Goal: Information Seeking & Learning: Learn about a topic

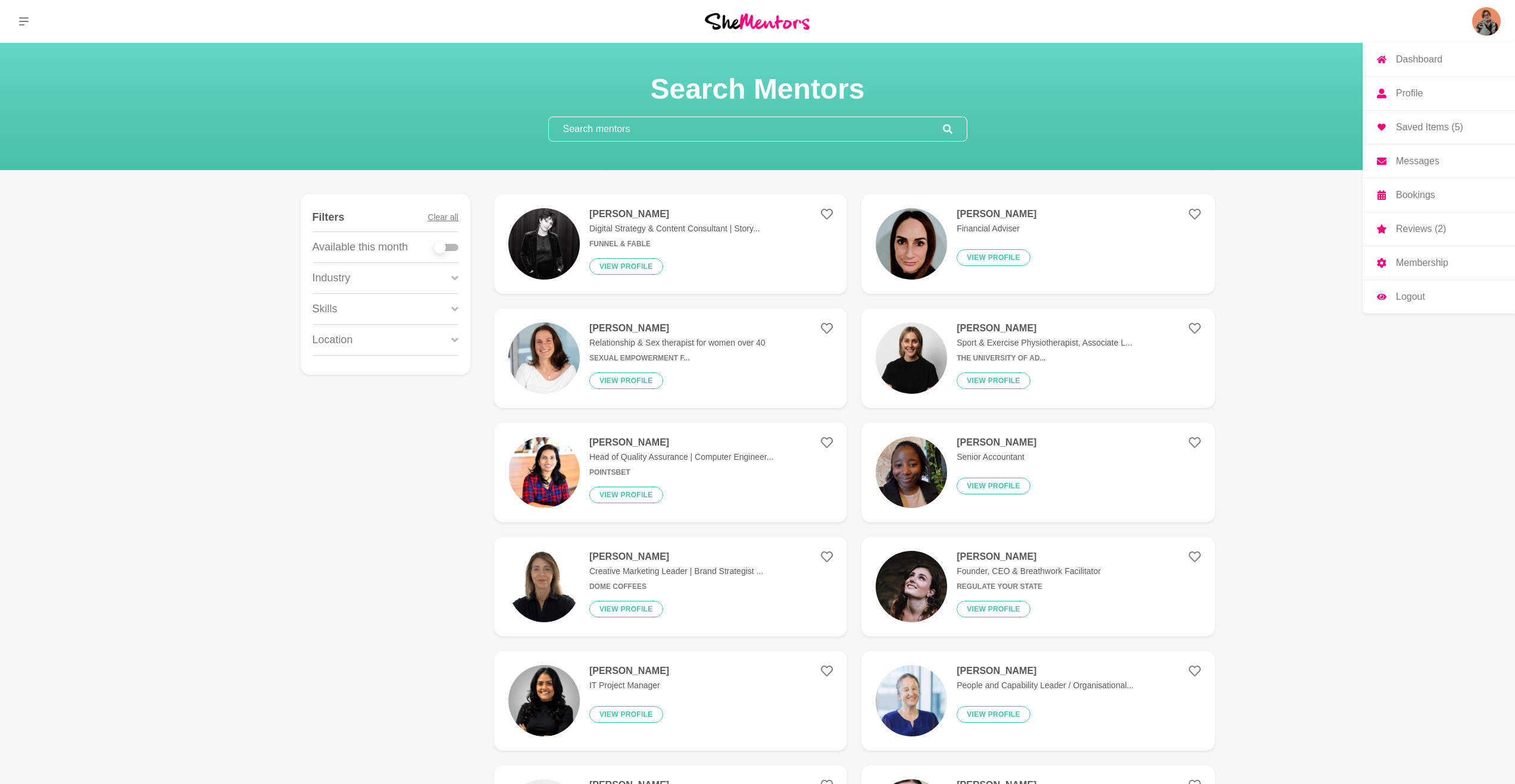
click at [1491, 20] on img at bounding box center [1486, 20] width 28 height 28
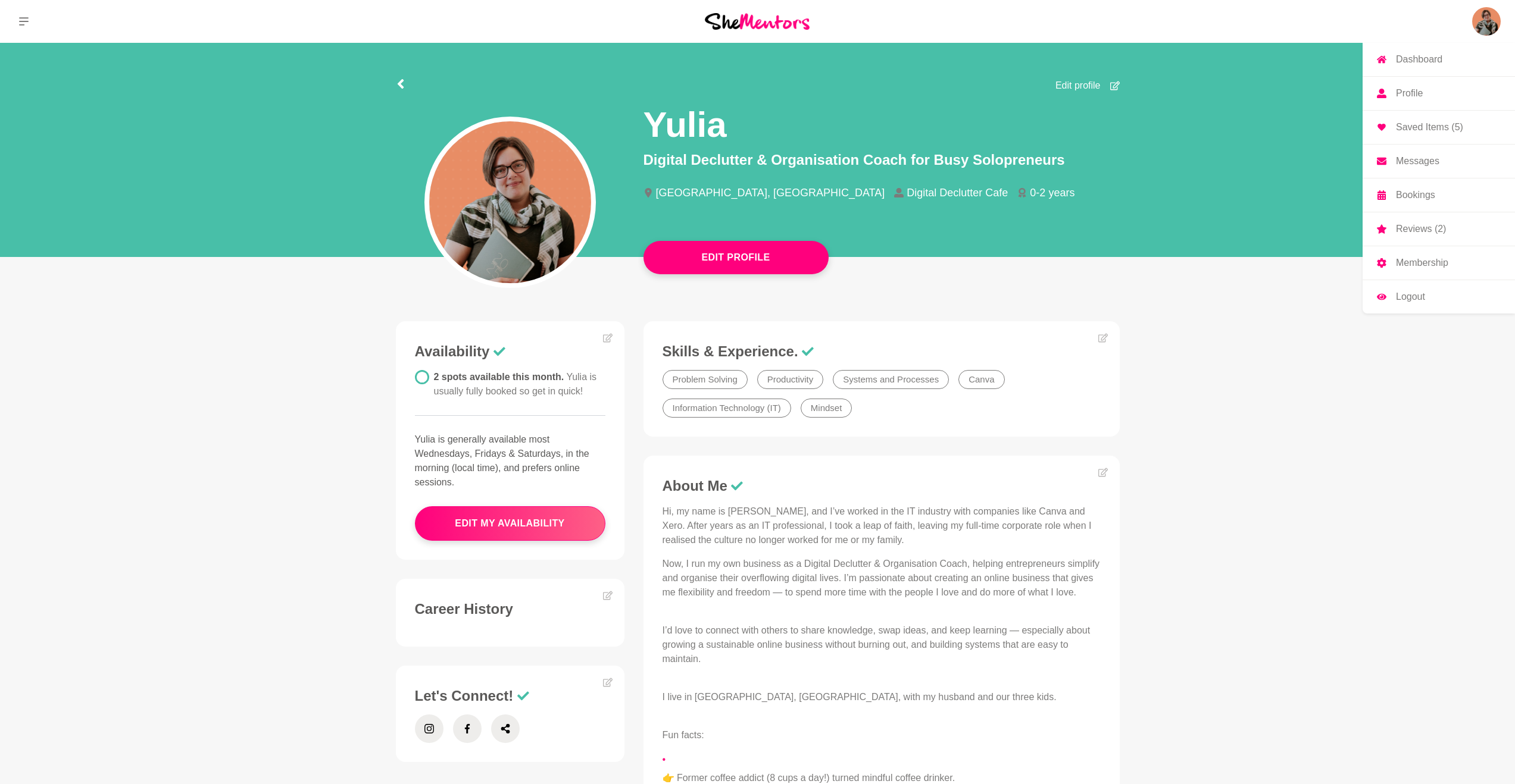
click at [1404, 195] on p "Bookings" at bounding box center [1415, 195] width 39 height 10
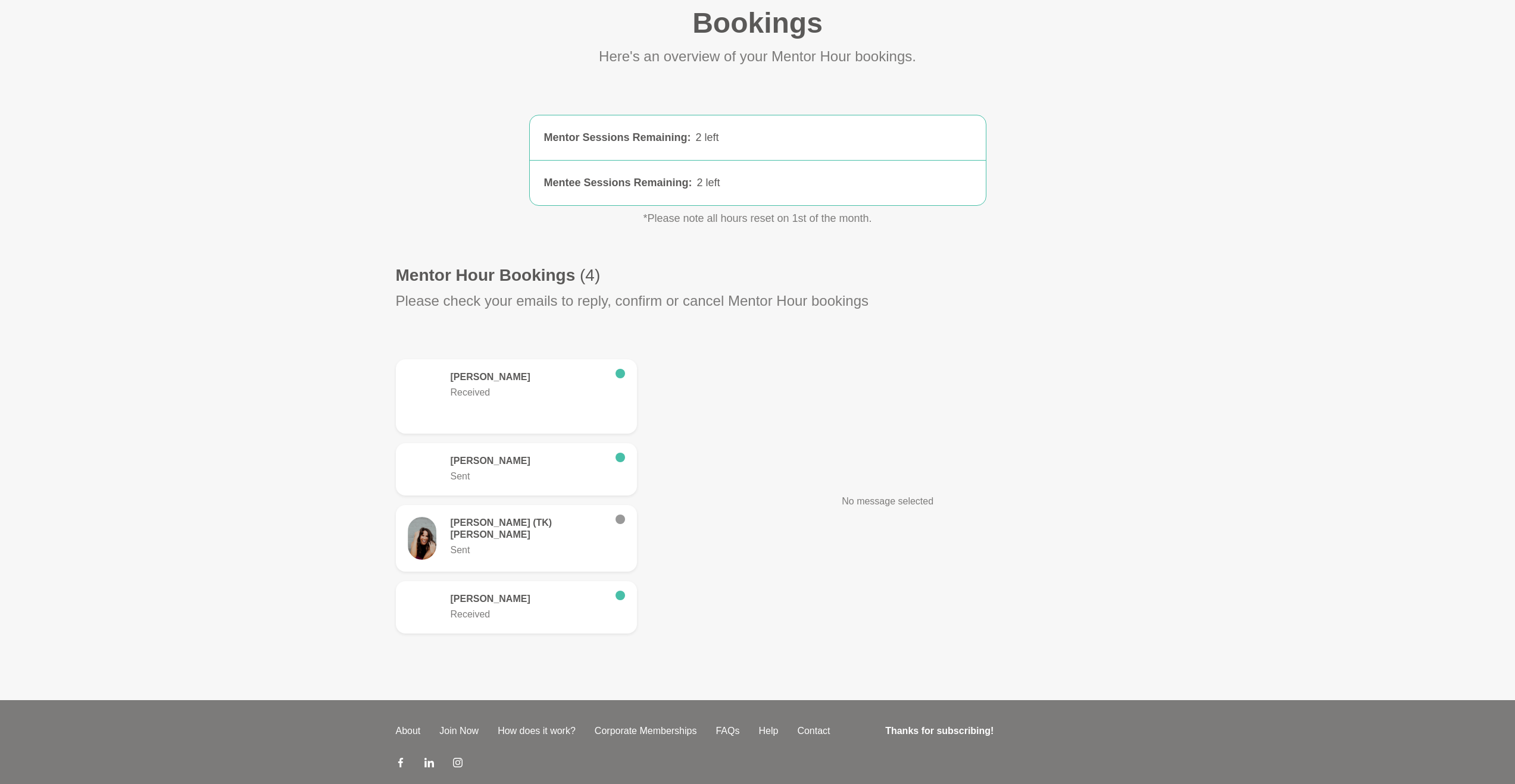
scroll to position [98, 0]
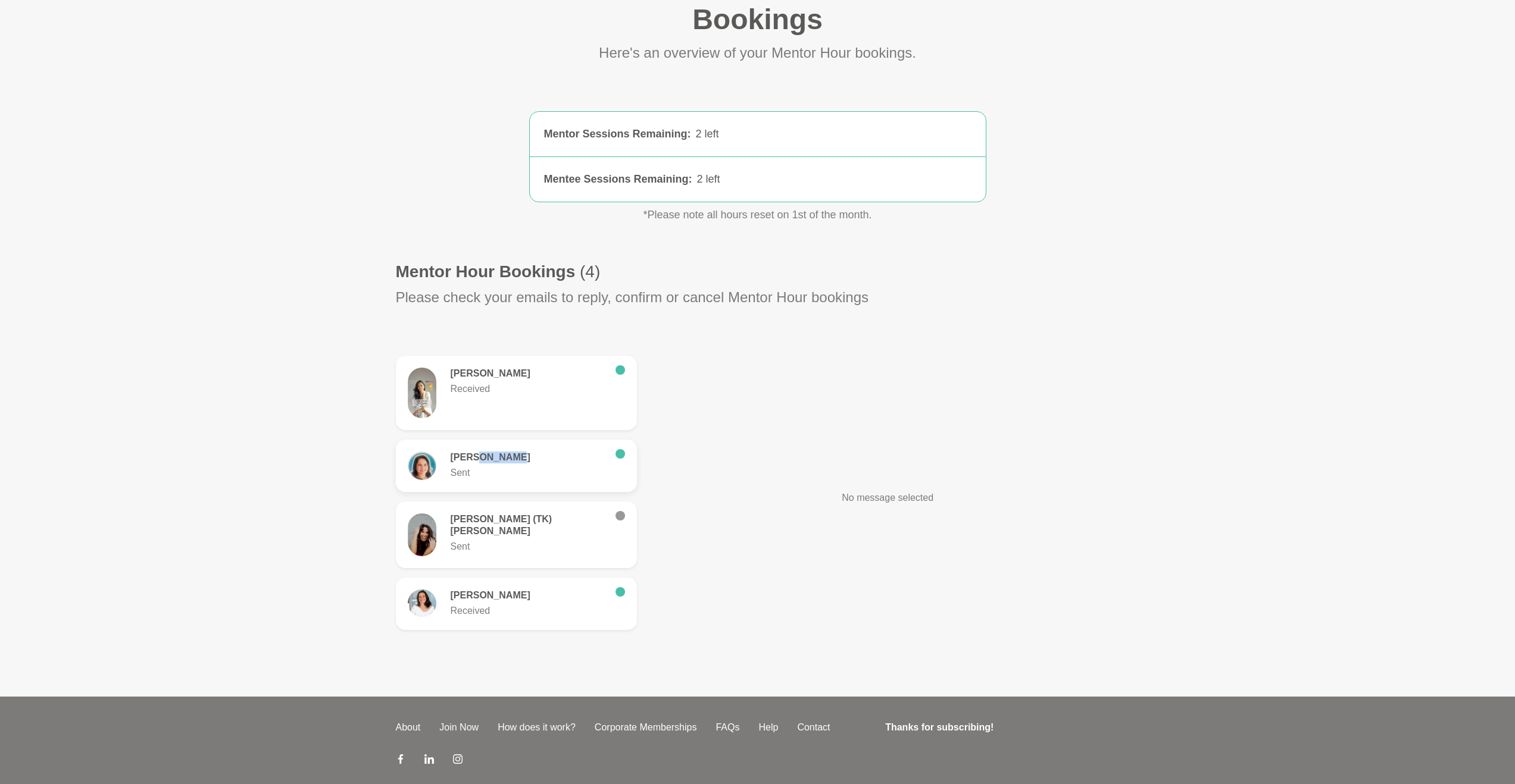
click at [471, 458] on h6 "[PERSON_NAME]" at bounding box center [528, 457] width 155 height 12
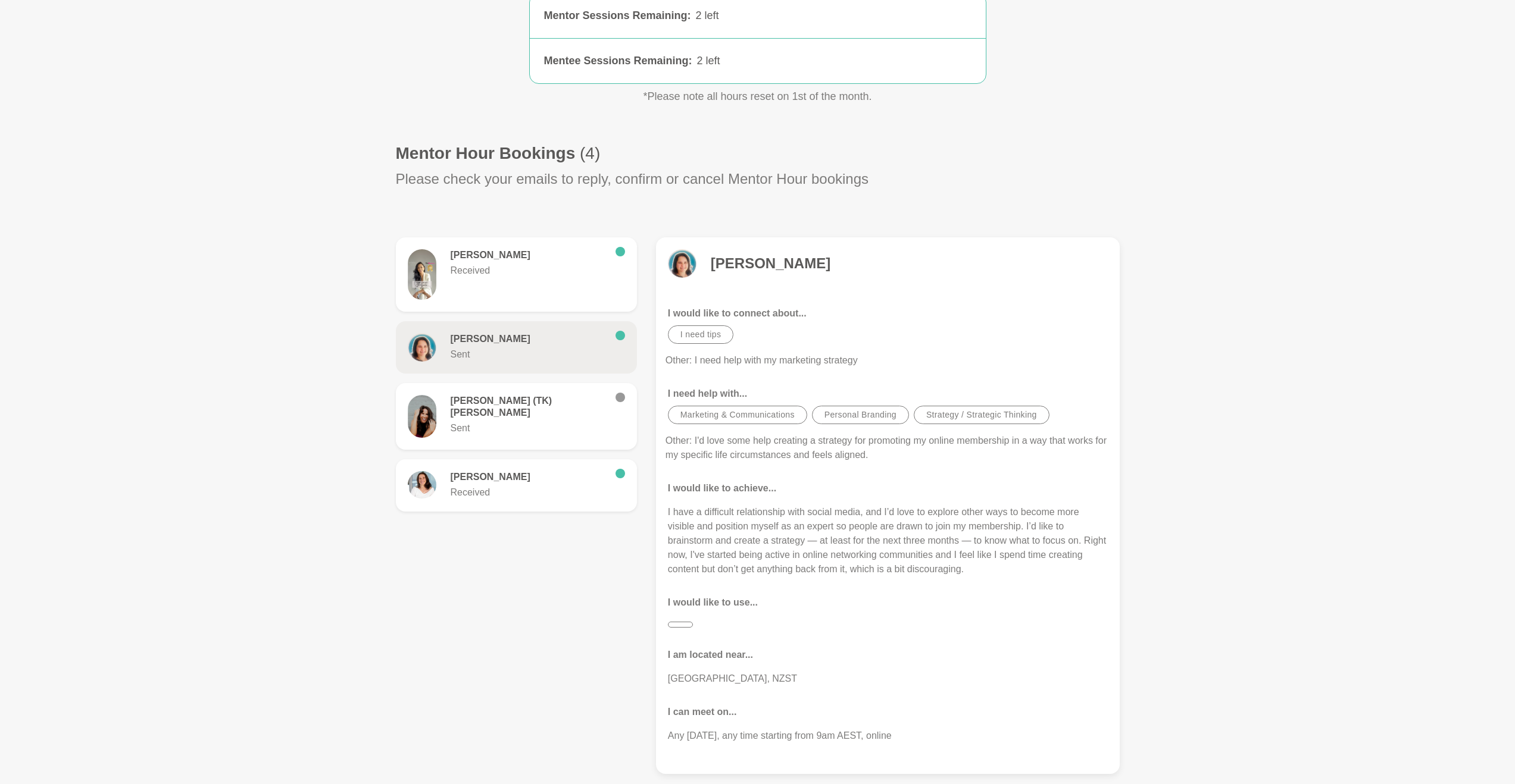
scroll to position [218, 0]
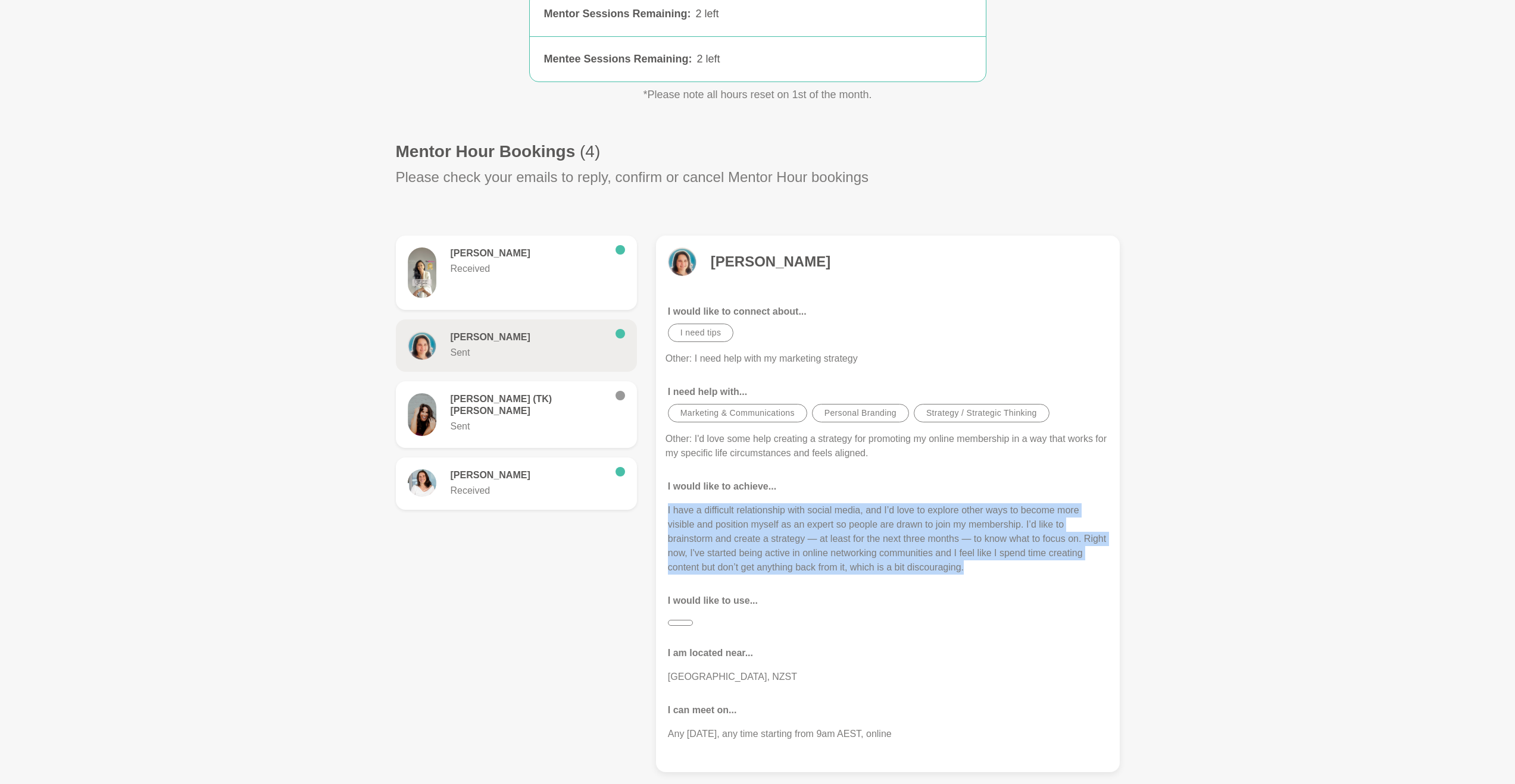
drag, startPoint x: 666, startPoint y: 508, endPoint x: 1021, endPoint y: 573, distance: 360.9
click at [1021, 573] on figure "[PERSON_NAME] I would like to connect about... I need tips Other: I need help w…" at bounding box center [888, 504] width 464 height 537
copy p "I have a difficult relationship with social media, and I’d love to explore othe…"
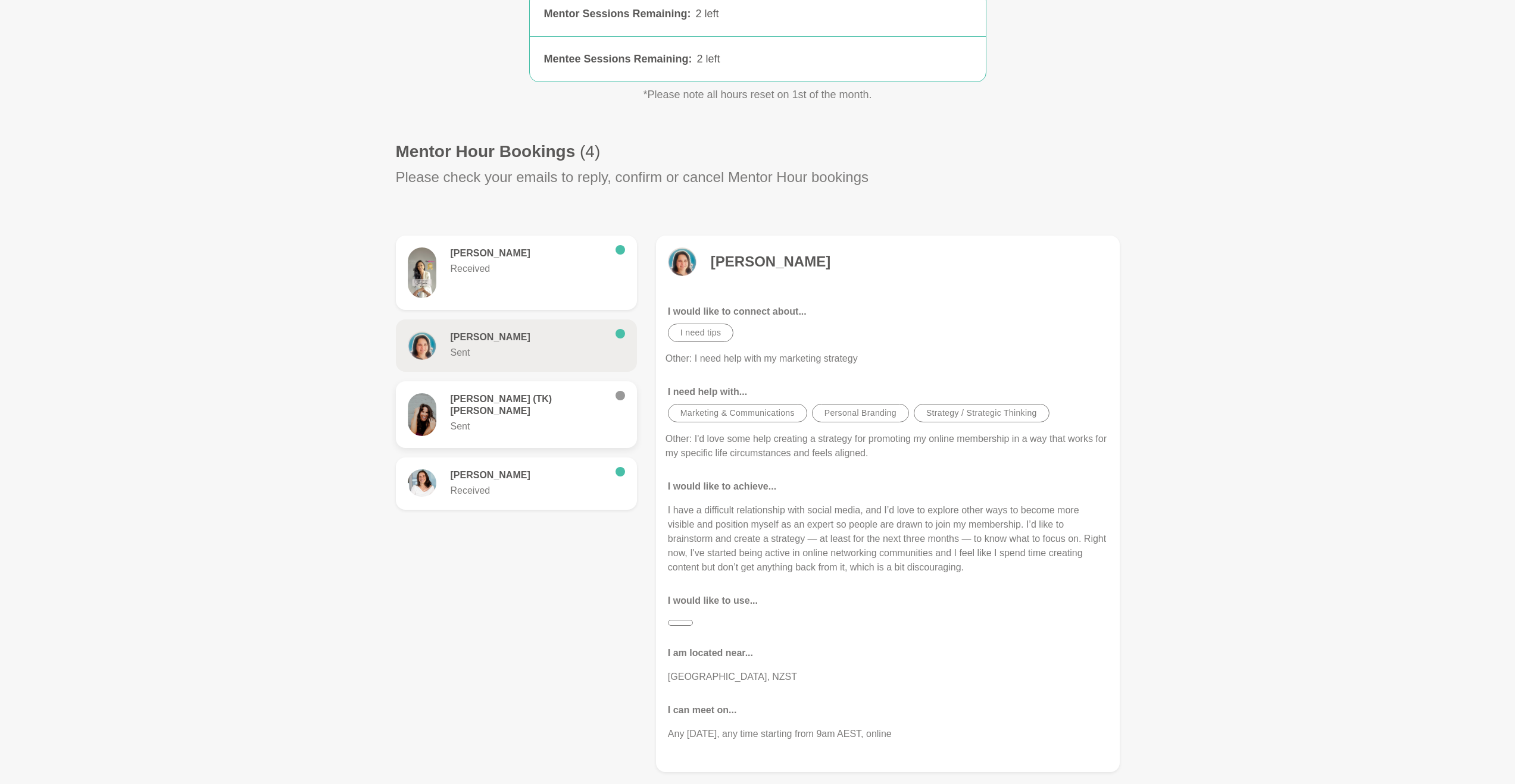
click at [518, 399] on h6 "[PERSON_NAME] (TK) [PERSON_NAME]" at bounding box center [528, 405] width 155 height 24
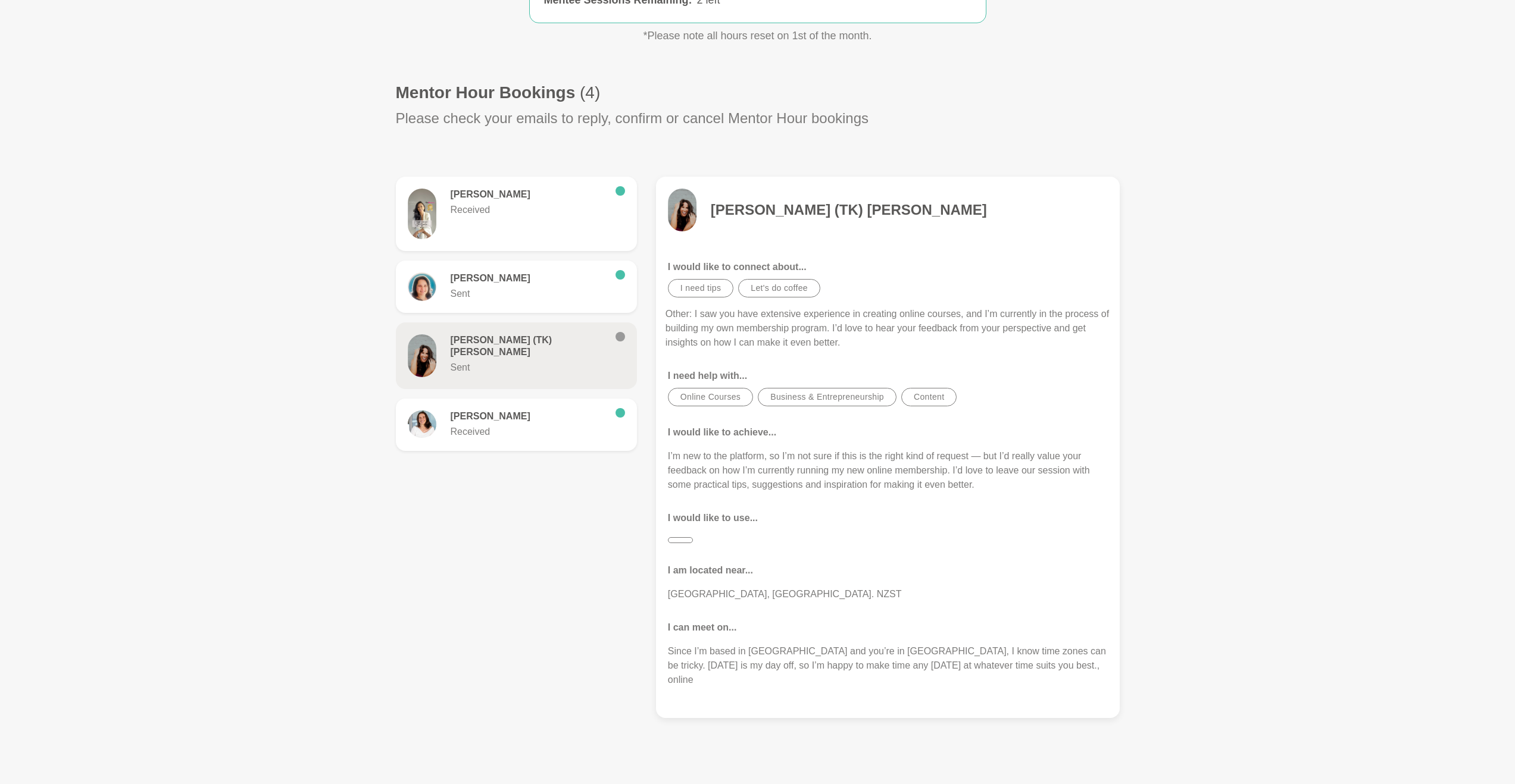
scroll to position [288, 0]
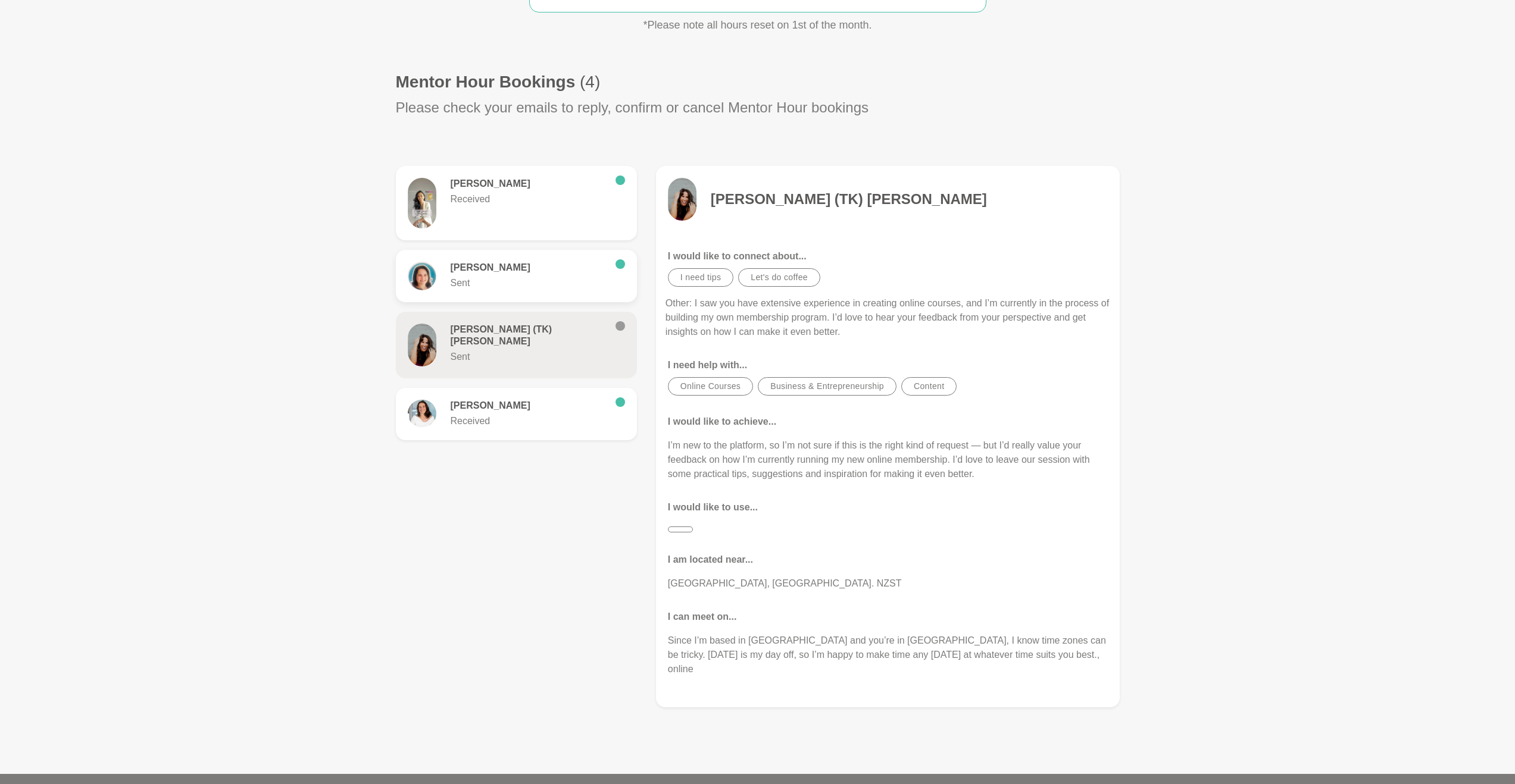
click at [525, 280] on p "Sent" at bounding box center [528, 283] width 155 height 15
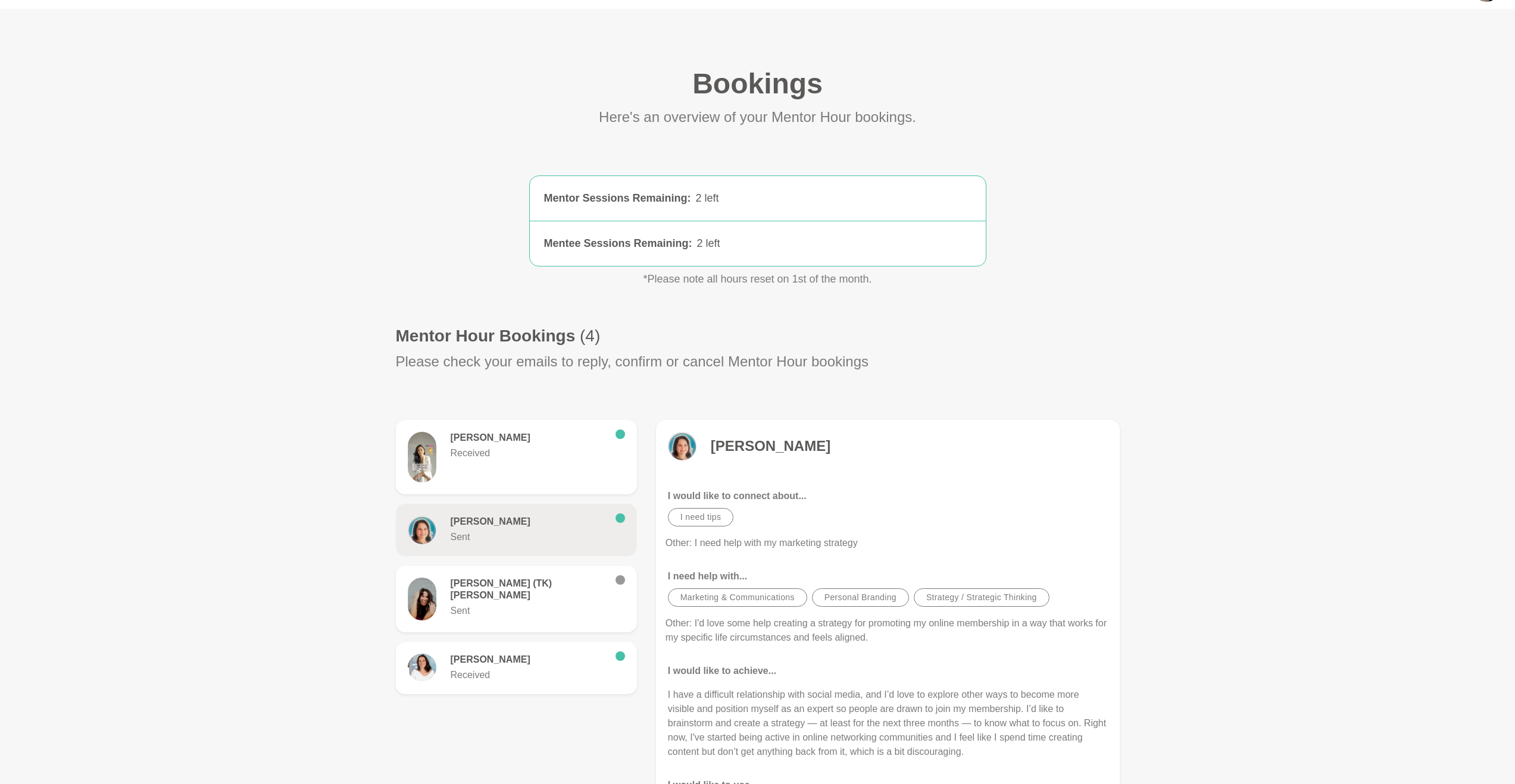
scroll to position [59, 0]
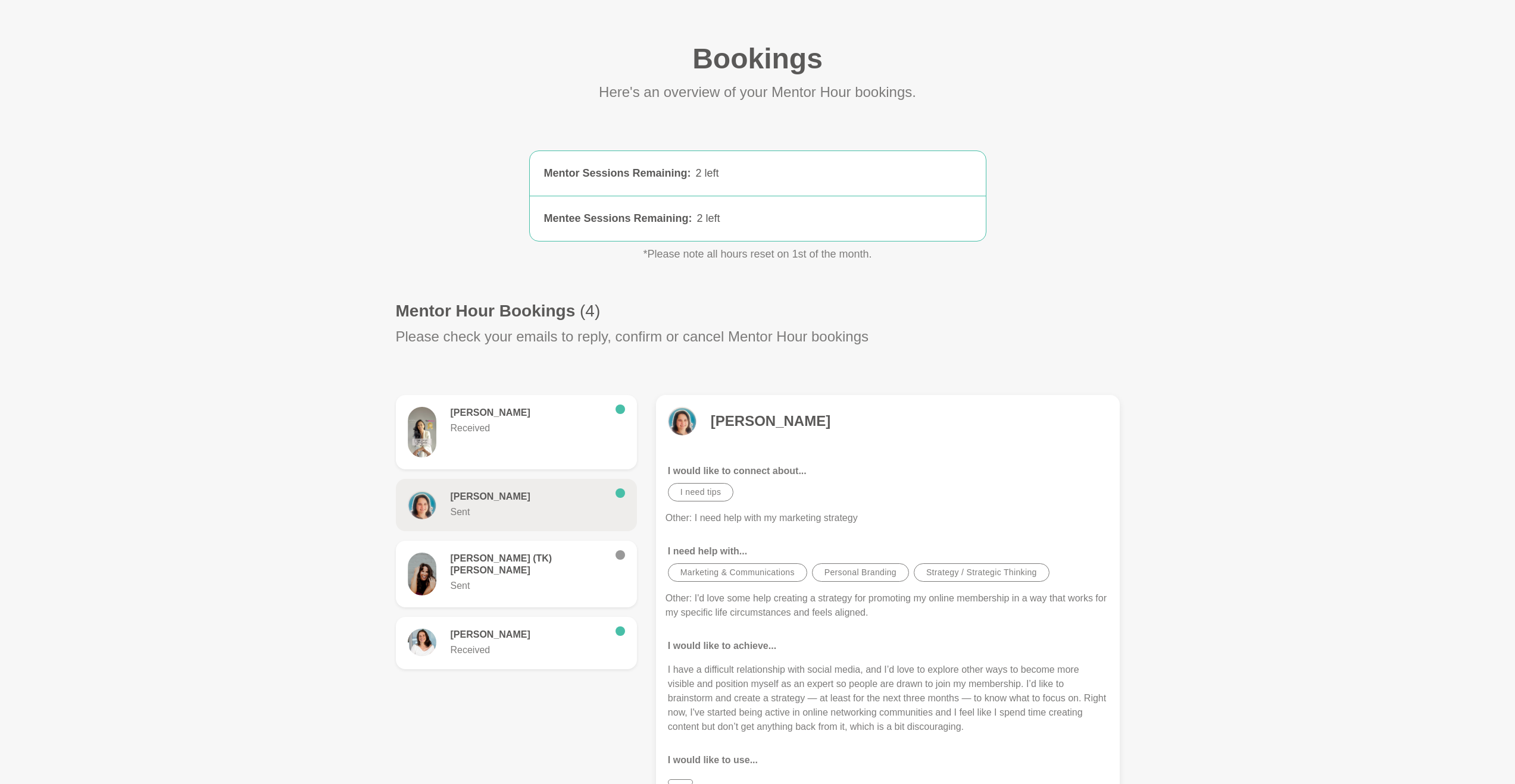
click at [738, 416] on h4 "[PERSON_NAME]" at bounding box center [770, 421] width 119 height 17
click at [766, 421] on h4 "[PERSON_NAME]" at bounding box center [770, 421] width 119 height 17
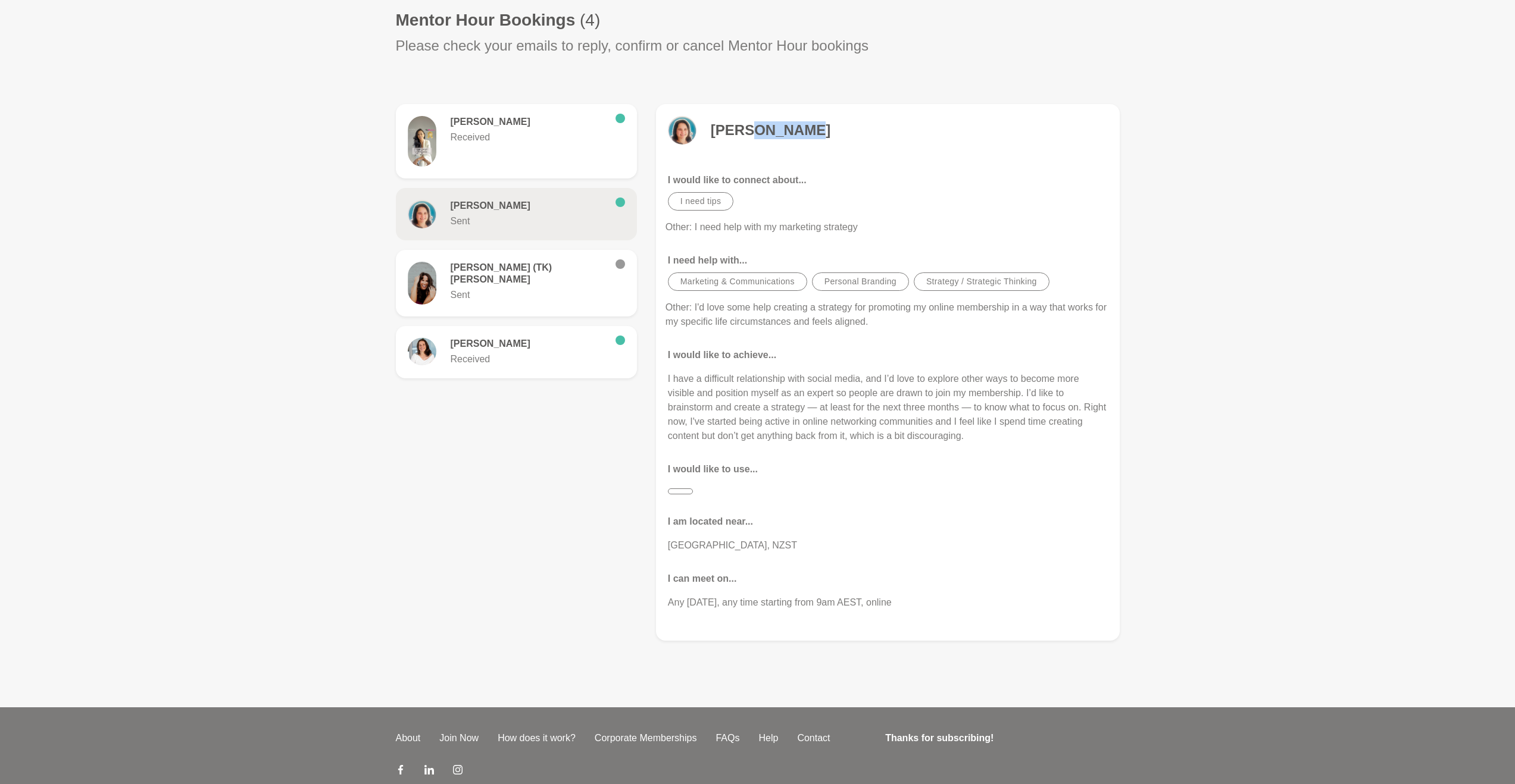
scroll to position [361, 0]
